Goal: Task Accomplishment & Management: Use online tool/utility

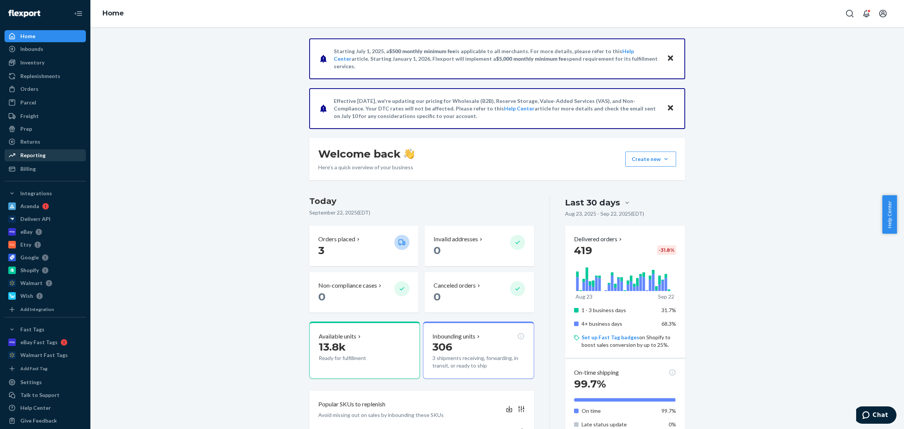
click at [70, 157] on div "Reporting" at bounding box center [45, 155] width 80 height 11
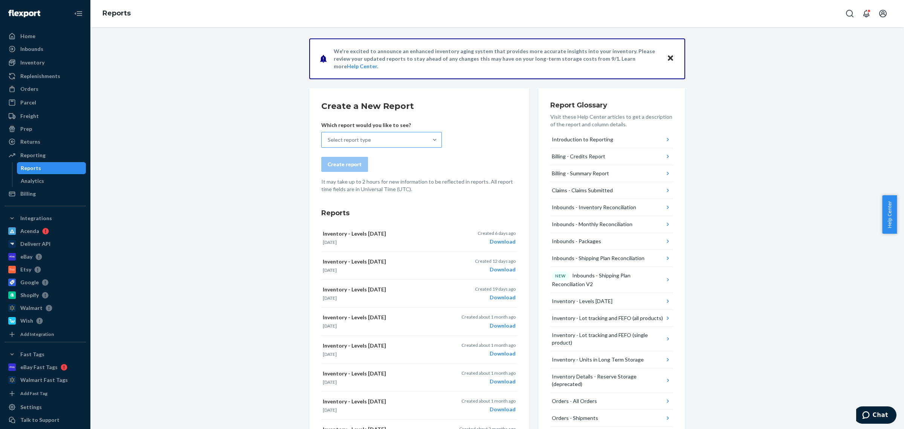
click at [356, 146] on div "Select report type" at bounding box center [375, 139] width 106 height 15
click at [329, 144] on input "Select report type" at bounding box center [328, 140] width 1 height 8
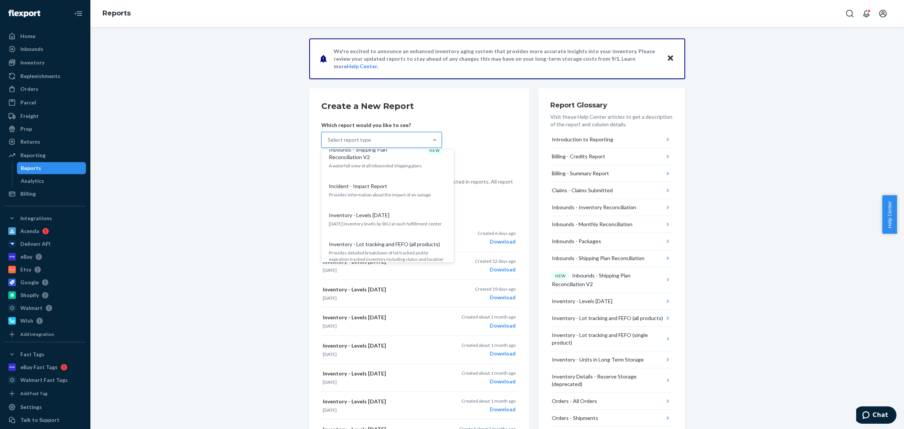
scroll to position [248, 0]
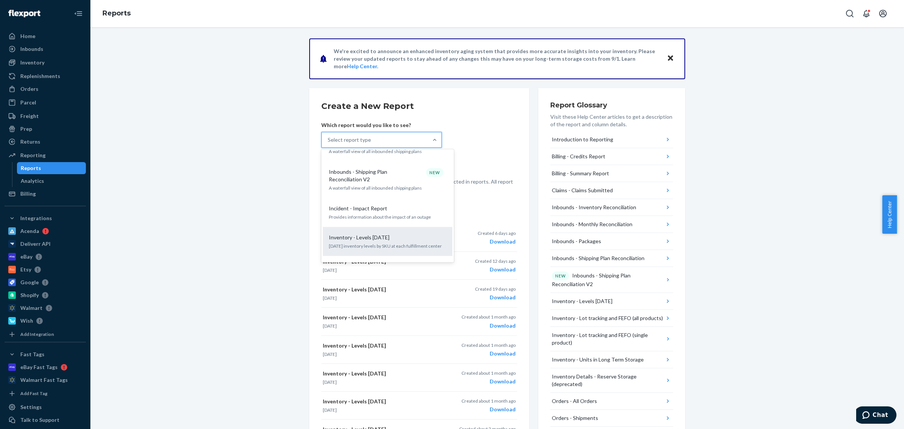
click at [372, 243] on p "[DATE] inventory levels by SKU at each fulfillment center" at bounding box center [388, 246] width 118 height 6
click at [329, 144] on input "option Incident - Impact Report focused, 10 of 30. 30 results available. Use Up…" at bounding box center [328, 140] width 1 height 8
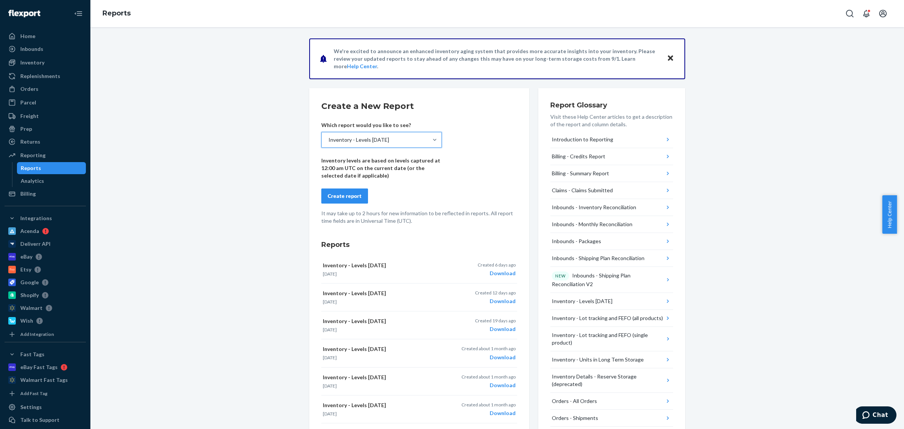
click at [352, 186] on form "Create a New Report Which report would you like to see? option Inventory - Leve…" at bounding box center [419, 162] width 196 height 124
click at [349, 190] on button "Create report" at bounding box center [344, 195] width 47 height 15
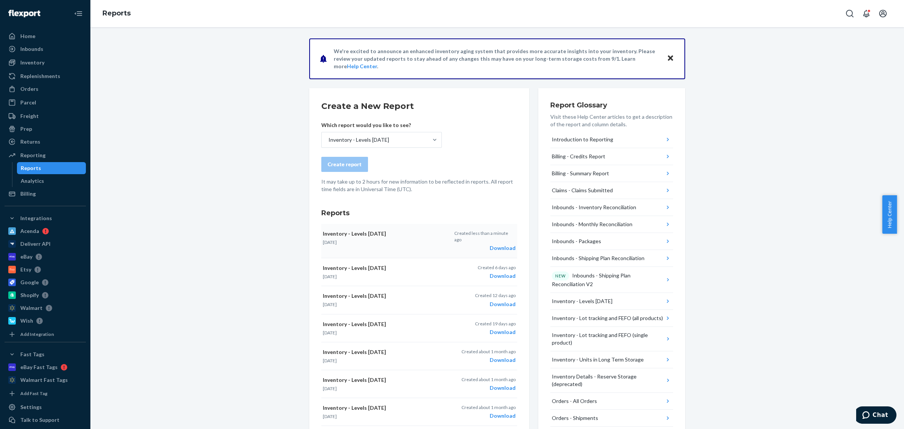
click at [505, 244] on div "Download" at bounding box center [484, 248] width 61 height 8
